Goal: Task Accomplishment & Management: Complete application form

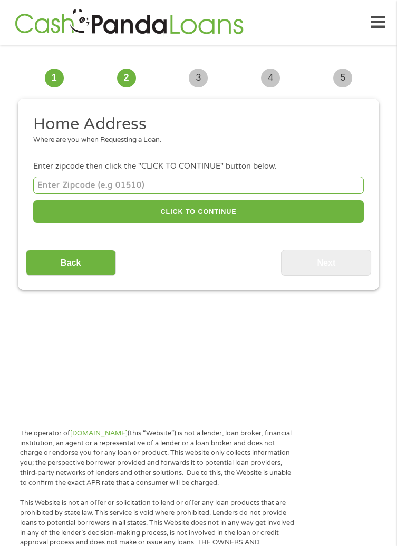
scroll to position [8, 0]
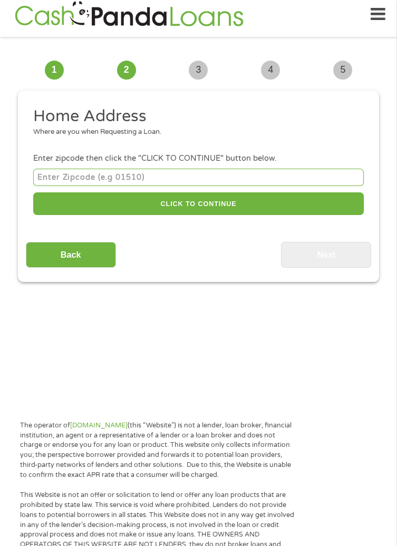
click at [260, 175] on input "number" at bounding box center [198, 177] width 331 height 17
type input "75062"
select select "[US_STATE]"
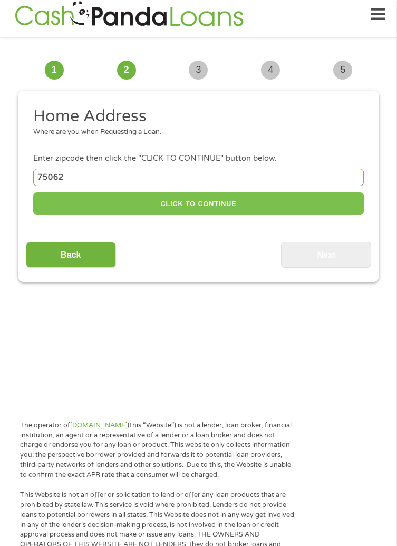
click at [339, 209] on button "CLICK TO CONTINUE" at bounding box center [198, 203] width 331 height 23
type input "75062"
type input "[PERSON_NAME]"
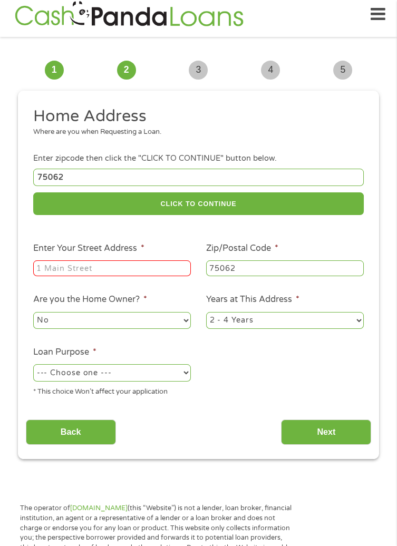
click at [154, 276] on input "Enter Your Street Address *" at bounding box center [112, 268] width 158 height 16
type input "521 [PERSON_NAME] dr"
click at [173, 381] on select "--- Choose one --- Pay Bills Debt Consolidation Home Improvement Major Purchase…" at bounding box center [112, 372] width 158 height 17
select select "paybills"
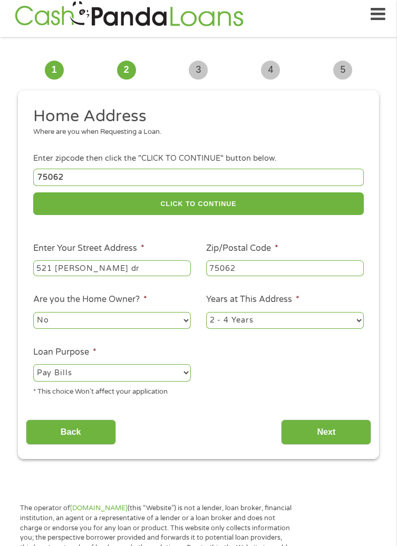
click at [33, 366] on select "--- Choose one --- Pay Bills Debt Consolidation Home Improvement Major Purchase…" at bounding box center [112, 372] width 158 height 17
click at [336, 431] on input "Next" at bounding box center [326, 433] width 90 height 26
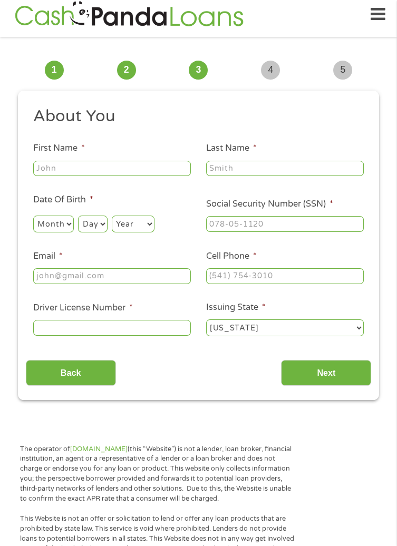
click at [67, 169] on input "First Name *" at bounding box center [112, 169] width 158 height 16
type input "[PERSON_NAME]"
type input "[PHONE_NUMBER]"
click at [63, 221] on select "Month 1 2 3 4 5 6 7 8 9 10 11 12" at bounding box center [53, 224] width 41 height 17
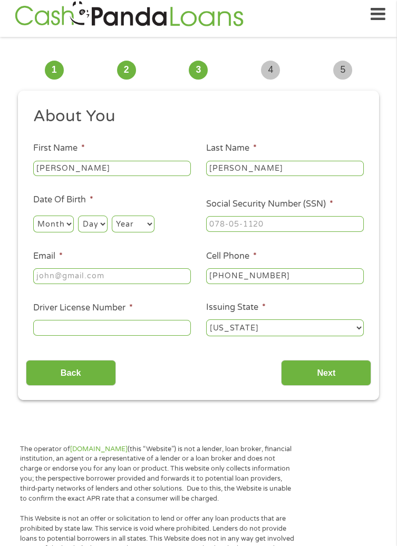
select select "9"
click at [33, 216] on select "Month 1 2 3 4 5 6 7 8 9 10 11 12" at bounding box center [53, 224] width 41 height 17
click at [94, 224] on select "Day 1 2 3 4 5 6 7 8 9 10 11 12 13 14 15 16 17 18 19 20 21 22 23 24 25 26 27 28 …" at bounding box center [92, 224] width 29 height 17
select select "6"
click at [78, 216] on select "Day 1 2 3 4 5 6 7 8 9 10 11 12 13 14 15 16 17 18 19 20 21 22 23 24 25 26 27 28 …" at bounding box center [92, 224] width 29 height 17
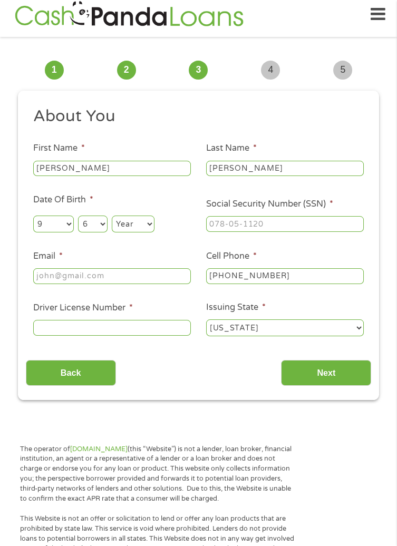
click at [135, 222] on select "Year [DATE] 2006 2005 2004 2003 2002 2001 2000 1999 1998 1997 1996 1995 1994 19…" at bounding box center [133, 224] width 43 height 17
select select "1983"
click at [112, 216] on select "Year [DATE] 2006 2005 2004 2003 2002 2001 2000 1999 1998 1997 1996 1995 1994 19…" at bounding box center [133, 224] width 43 height 17
click at [50, 277] on input "Email *" at bounding box center [112, 276] width 158 height 16
type input "[EMAIL_ADDRESS][DOMAIN_NAME]"
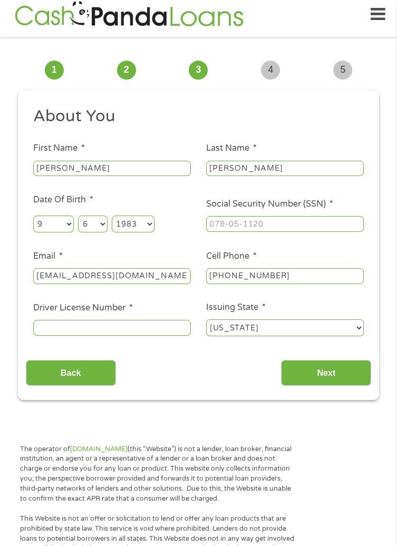
click at [321, 221] on input "Social Security Number (SSN) *" at bounding box center [285, 224] width 158 height 16
type input "457-77-8337"
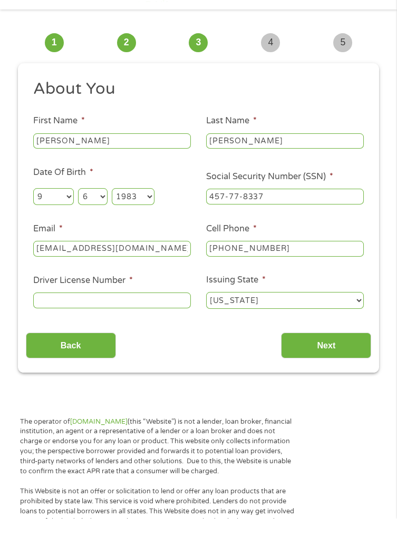
scroll to position [8, 0]
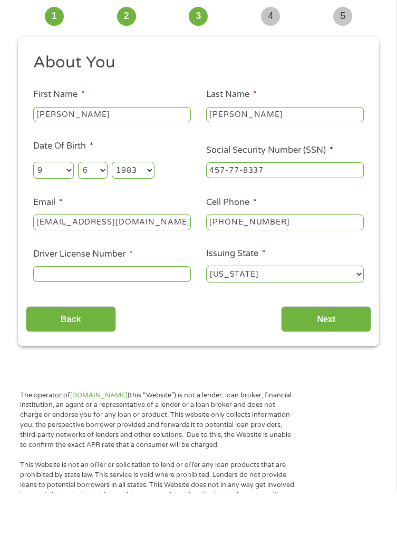
click at [172, 325] on input "Driver License Number *" at bounding box center [112, 328] width 158 height 16
type input "01512123"
click at [340, 372] on input "Next" at bounding box center [326, 373] width 90 height 26
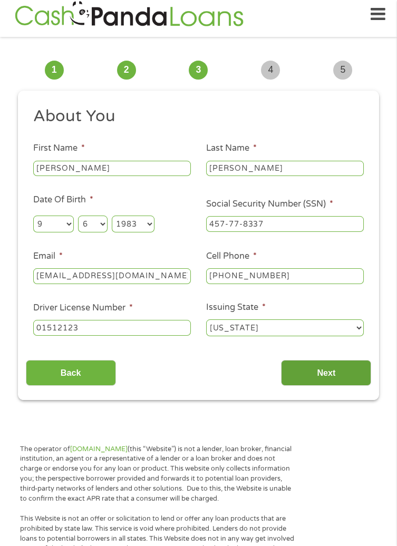
click at [326, 372] on input "Next" at bounding box center [326, 373] width 90 height 26
click at [325, 371] on input "Next" at bounding box center [326, 373] width 90 height 26
click at [345, 332] on select "[US_STATE] [US_STATE] [US_STATE] [US_STATE] [US_STATE] [US_STATE] [US_STATE] [U…" at bounding box center [285, 328] width 158 height 17
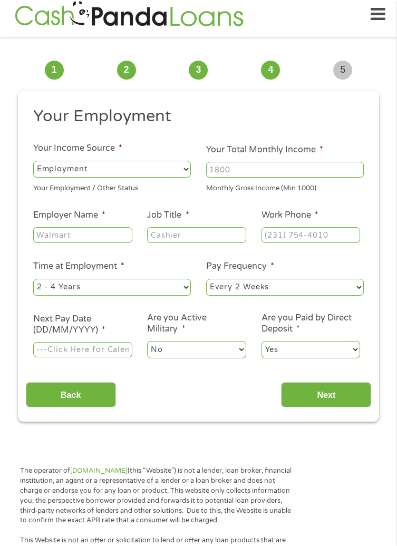
click at [337, 171] on input "Your Total Monthly Income *" at bounding box center [285, 170] width 158 height 16
type input "1500"
click at [57, 232] on input "Employer Name *" at bounding box center [82, 235] width 99 height 16
type input "El Tiempo Cantina"
click at [222, 236] on input "Job Title *" at bounding box center [196, 235] width 99 height 16
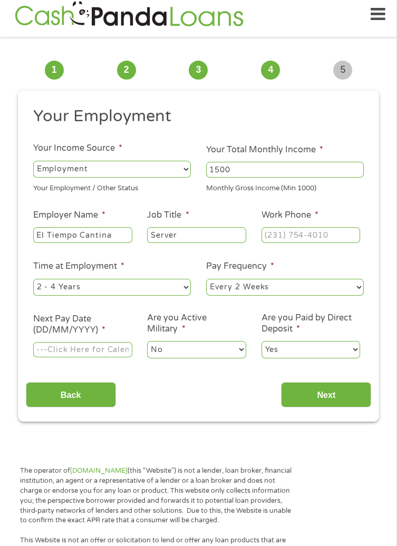
type input "Server"
click at [305, 238] on input "Work Phone *" at bounding box center [311, 235] width 99 height 16
type input "[PHONE_NUMBER]"
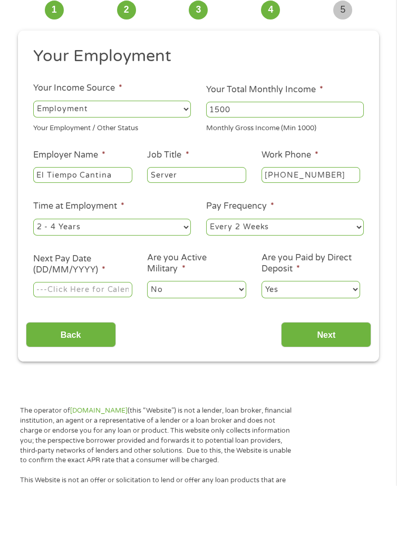
click at [270, 285] on select "--- Choose one --- Every 2 Weeks Every Week Monthly Semi-Monthly" at bounding box center [285, 287] width 158 height 17
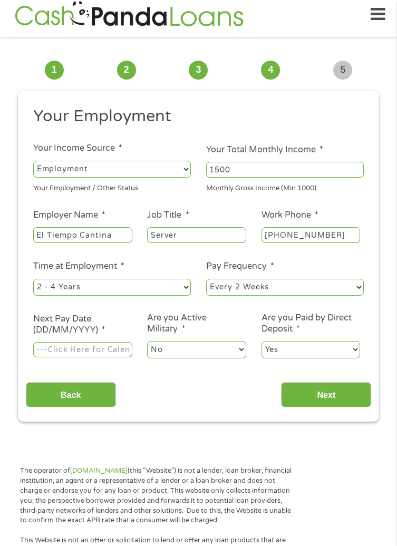
select select "weekly"
click at [206, 279] on select "--- Choose one --- Every 2 Weeks Every Week Monthly Semi-Monthly" at bounding box center [285, 287] width 158 height 17
click at [97, 347] on input "Next Pay Date (DD/MM/YYYY) *" at bounding box center [82, 350] width 99 height 16
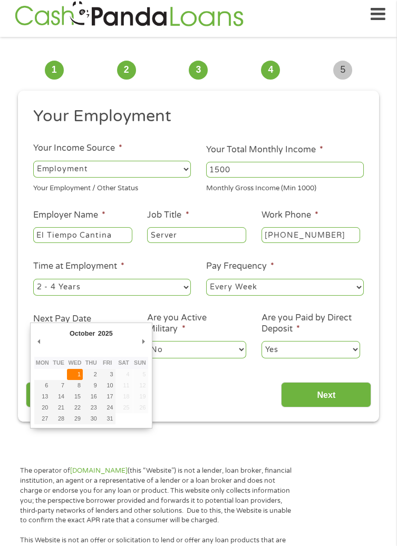
type input "[DATE]"
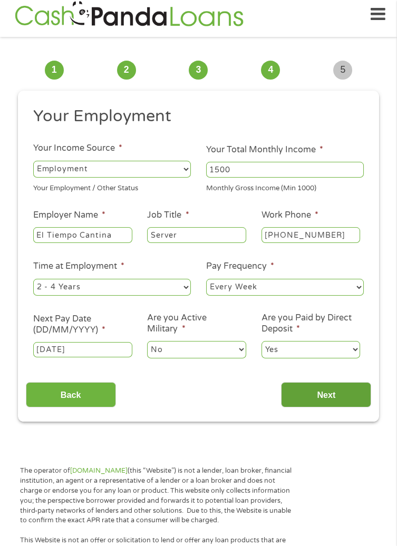
click at [338, 400] on input "Next" at bounding box center [326, 395] width 90 height 26
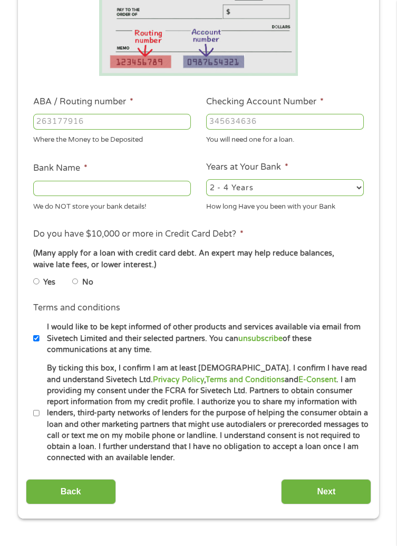
scroll to position [177, 0]
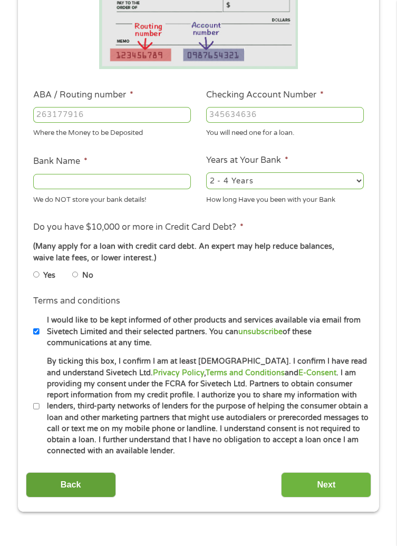
click at [49, 485] on input "Back" at bounding box center [71, 485] width 90 height 26
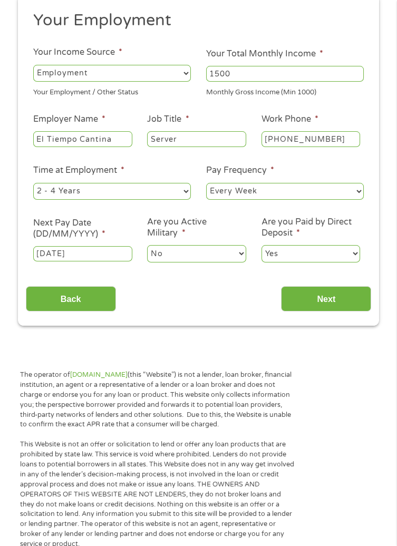
scroll to position [8, 0]
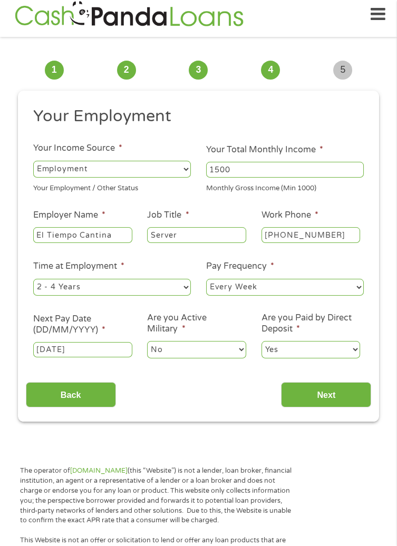
click at [109, 352] on input "[DATE]" at bounding box center [82, 350] width 99 height 16
click at [326, 398] on input "Next" at bounding box center [326, 395] width 90 height 26
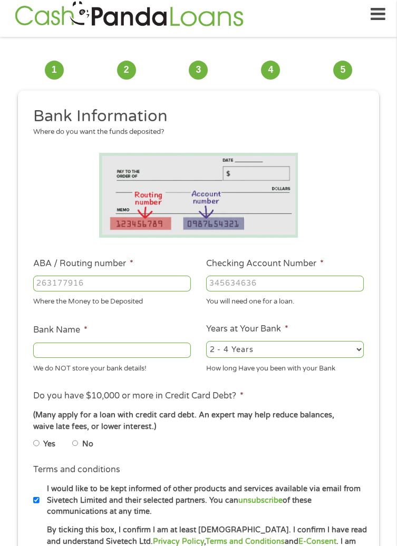
click at [155, 281] on input "ABA / Routing number *" at bounding box center [112, 284] width 158 height 16
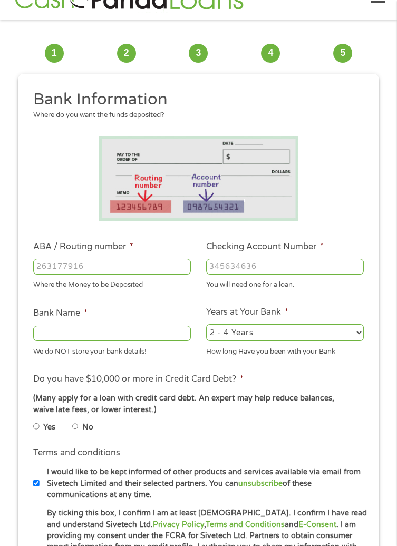
scroll to position [42, 0]
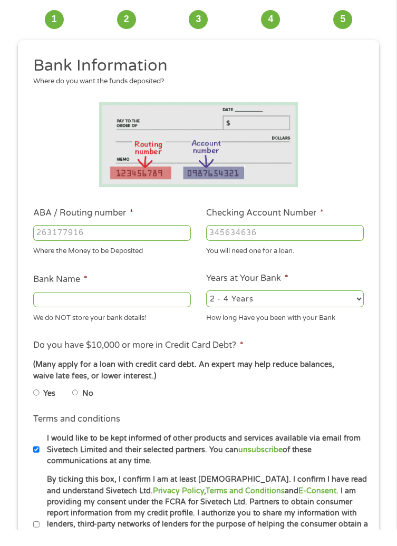
click at [165, 254] on input "ABA / Routing number *" at bounding box center [112, 250] width 158 height 16
type input "041215663"
type input "[PERSON_NAME] BANK"
type input "041215663"
click at [293, 253] on input "Checking Account Number *" at bounding box center [285, 250] width 158 height 16
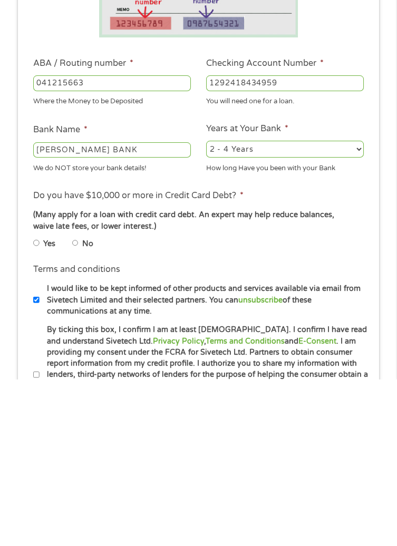
type input "1292418434959"
click at [85, 412] on label "No" at bounding box center [87, 411] width 11 height 12
click at [79, 412] on input "No" at bounding box center [75, 409] width 6 height 13
radio input "true"
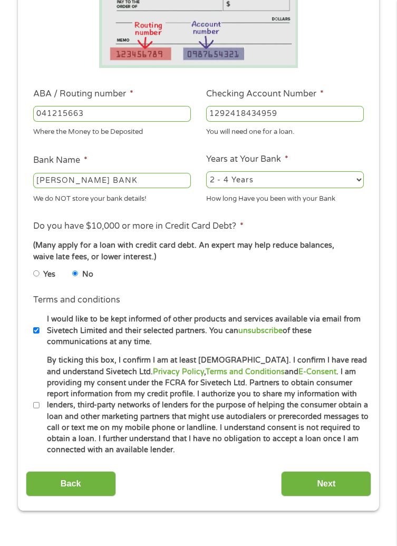
scroll to position [183, 0]
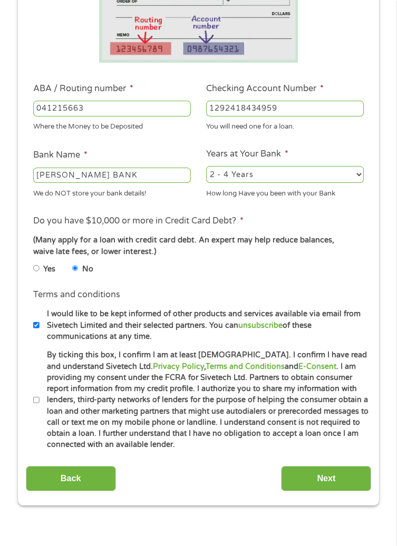
click at [37, 326] on input "I would like to be kept informed of other products and services available via e…" at bounding box center [36, 325] width 6 height 13
checkbox input "false"
click at [38, 403] on input "By ticking this box, I confirm I am at least [DEMOGRAPHIC_DATA]. I confirm I ha…" at bounding box center [36, 400] width 6 height 13
click at [34, 402] on input "By ticking this box, I confirm I am at least [DEMOGRAPHIC_DATA]. I confirm I ha…" at bounding box center [36, 400] width 6 height 13
checkbox input "false"
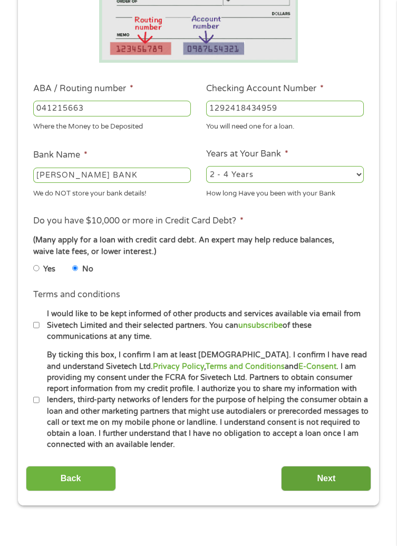
click at [354, 477] on input "Next" at bounding box center [326, 479] width 90 height 26
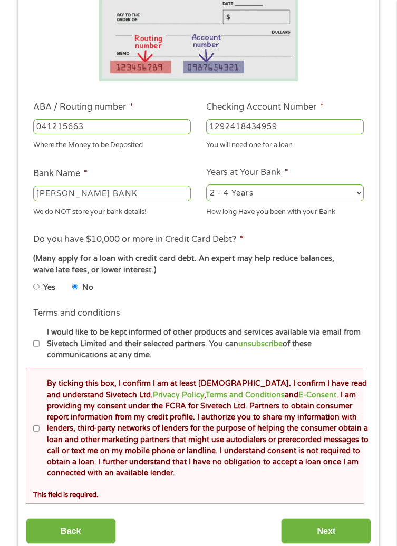
scroll to position [205, 0]
click at [37, 424] on input "By ticking this box, I confirm I am at least [DEMOGRAPHIC_DATA]. I confirm I ha…" at bounding box center [36, 428] width 6 height 13
checkbox input "true"
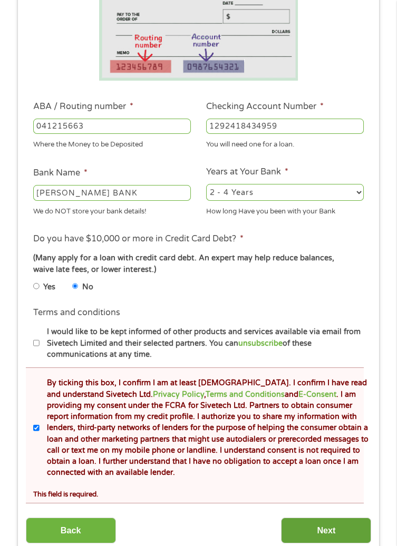
click at [329, 531] on input "Next" at bounding box center [326, 531] width 90 height 26
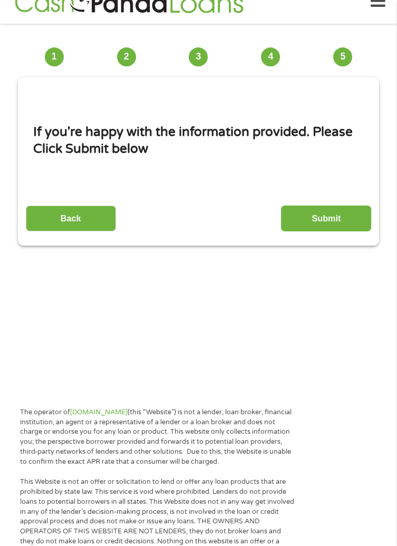
scroll to position [8, 0]
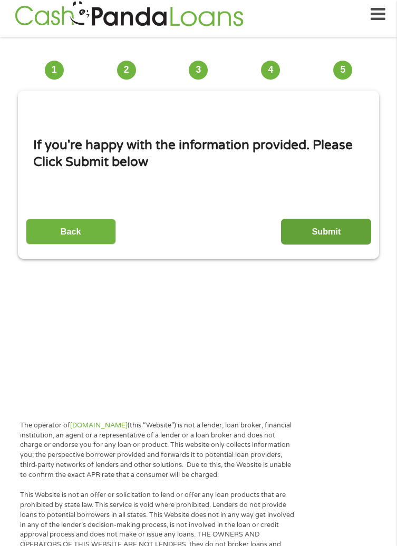
click at [346, 231] on input "Submit" at bounding box center [326, 232] width 90 height 26
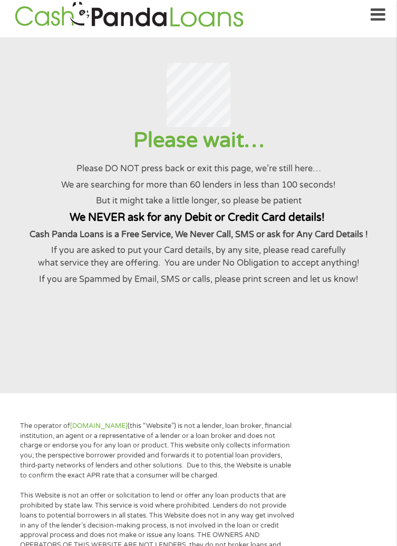
scroll to position [0, 0]
